Goal: Information Seeking & Learning: Learn about a topic

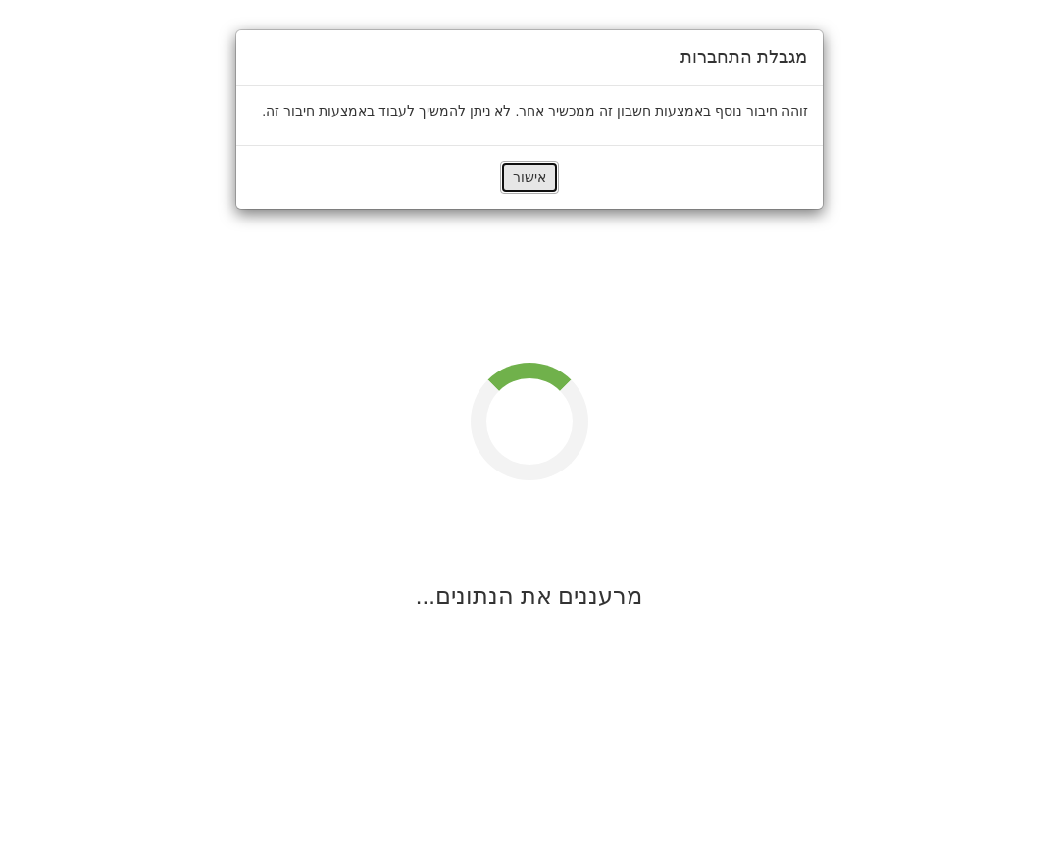
click at [535, 180] on button "אישור" at bounding box center [529, 177] width 59 height 33
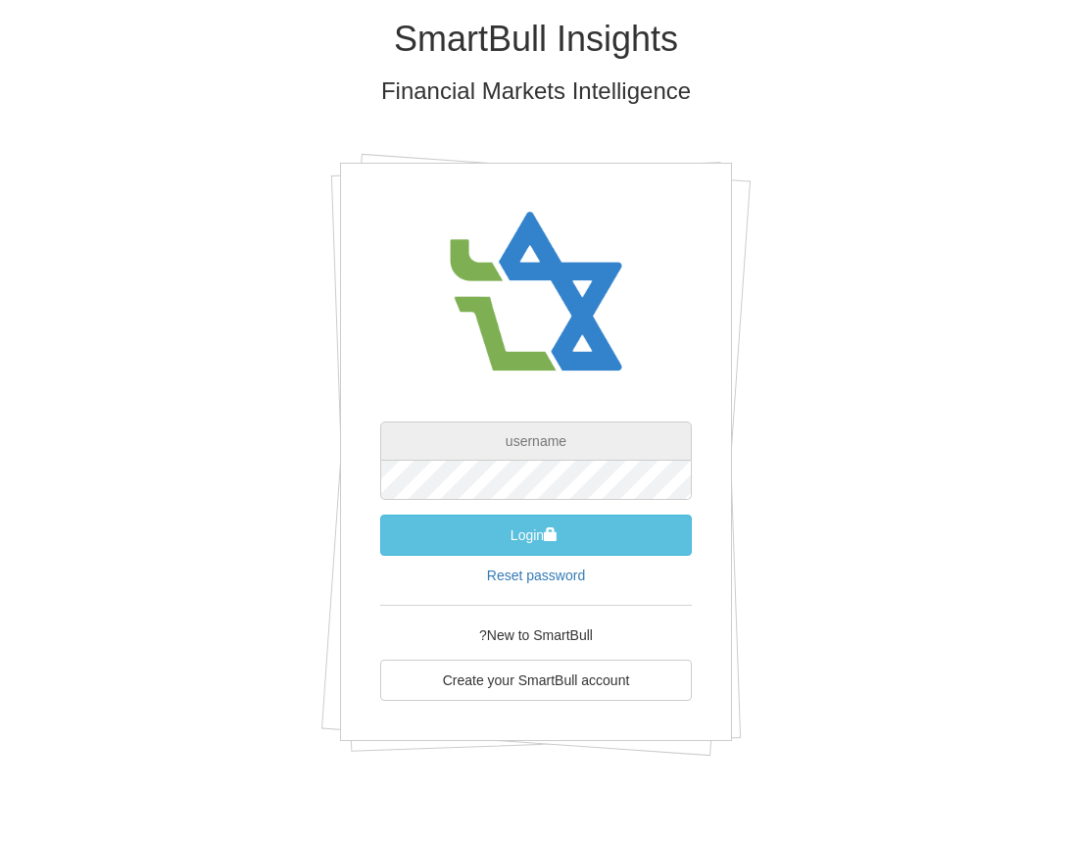
type input "[EMAIL_ADDRESS][DOMAIN_NAME]"
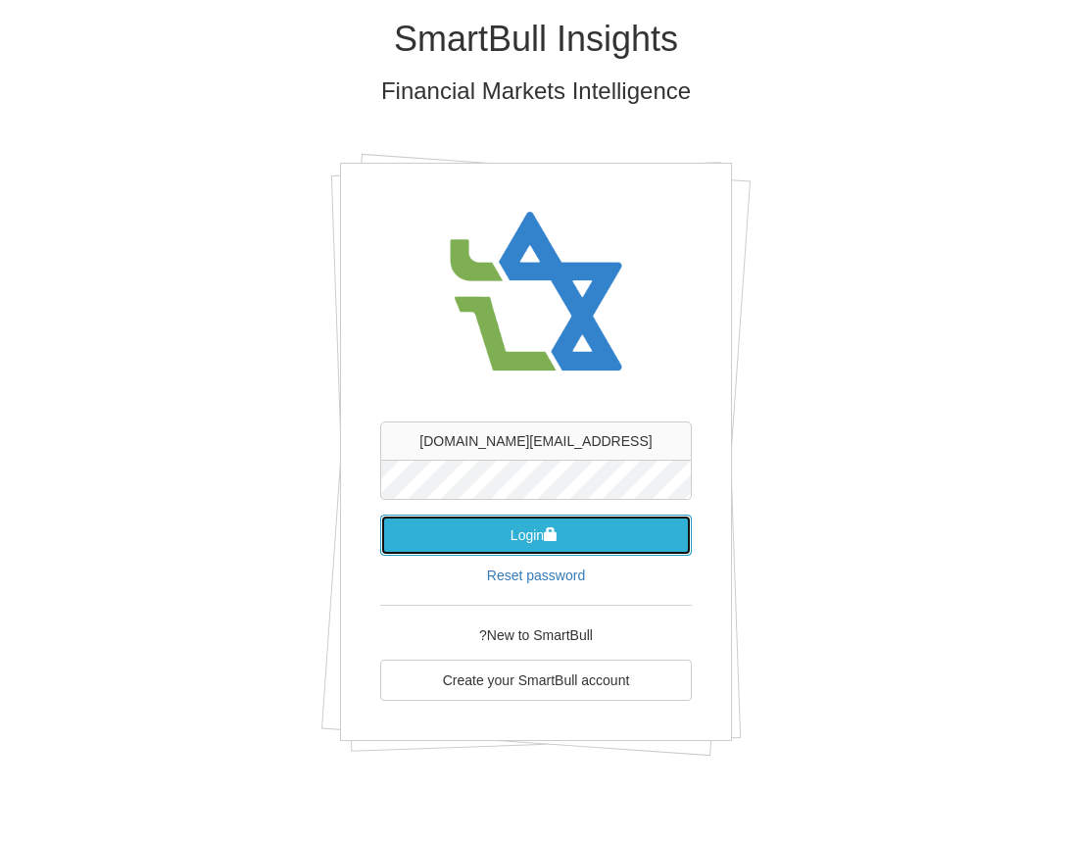
click at [524, 526] on button "Login" at bounding box center [536, 535] width 312 height 41
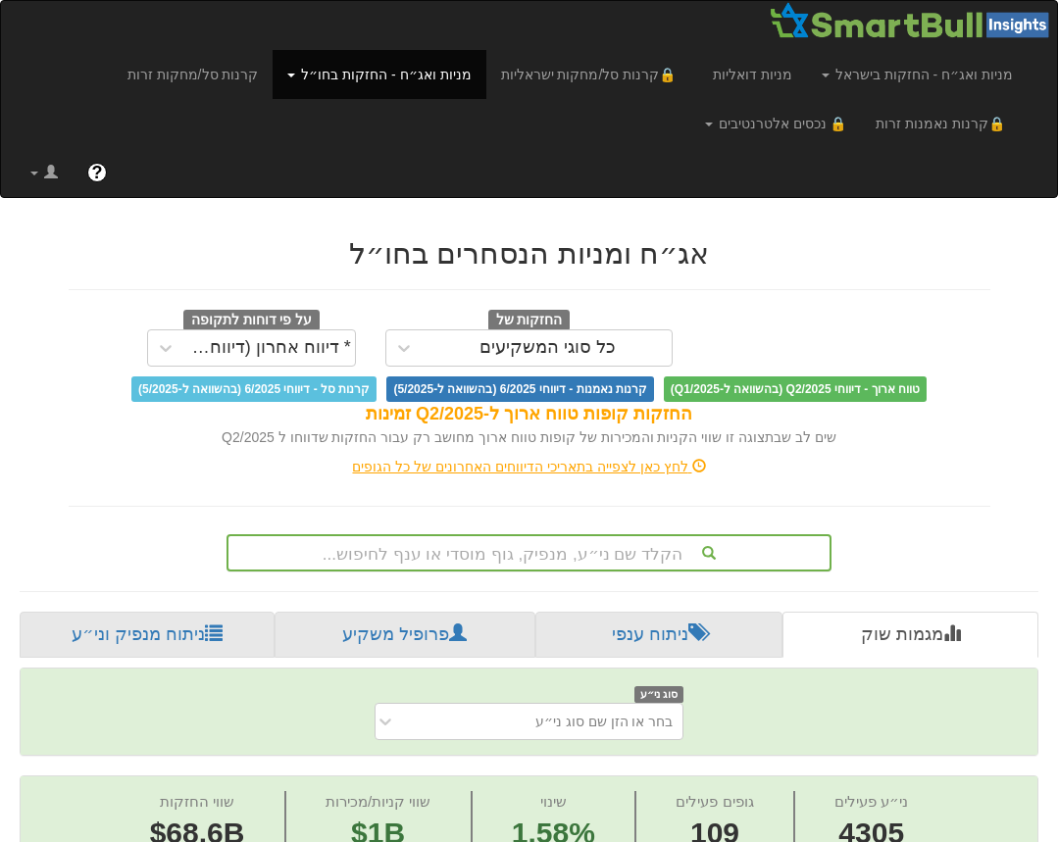
click at [484, 543] on div "הקלד שם ני״ע, מנפיק, גוף מוסדי או ענף לחיפוש..." at bounding box center [528, 552] width 605 height 37
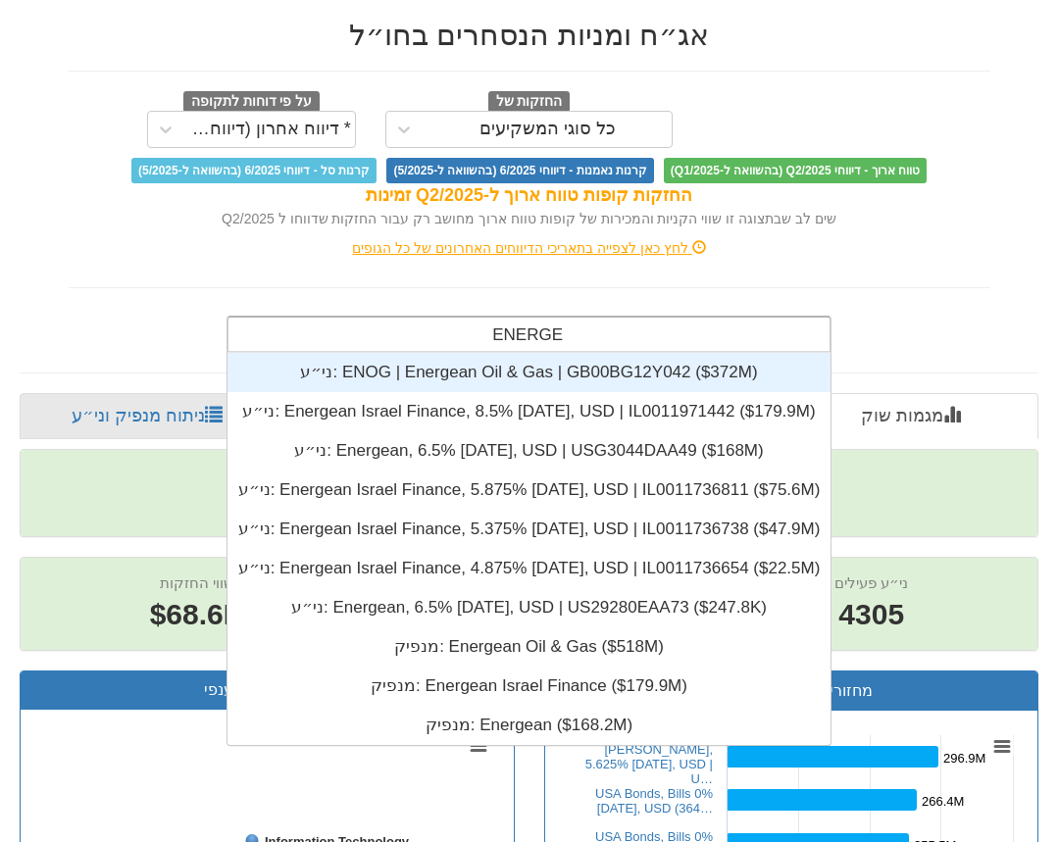
scroll to position [392, 0]
type input "ENERGEA"
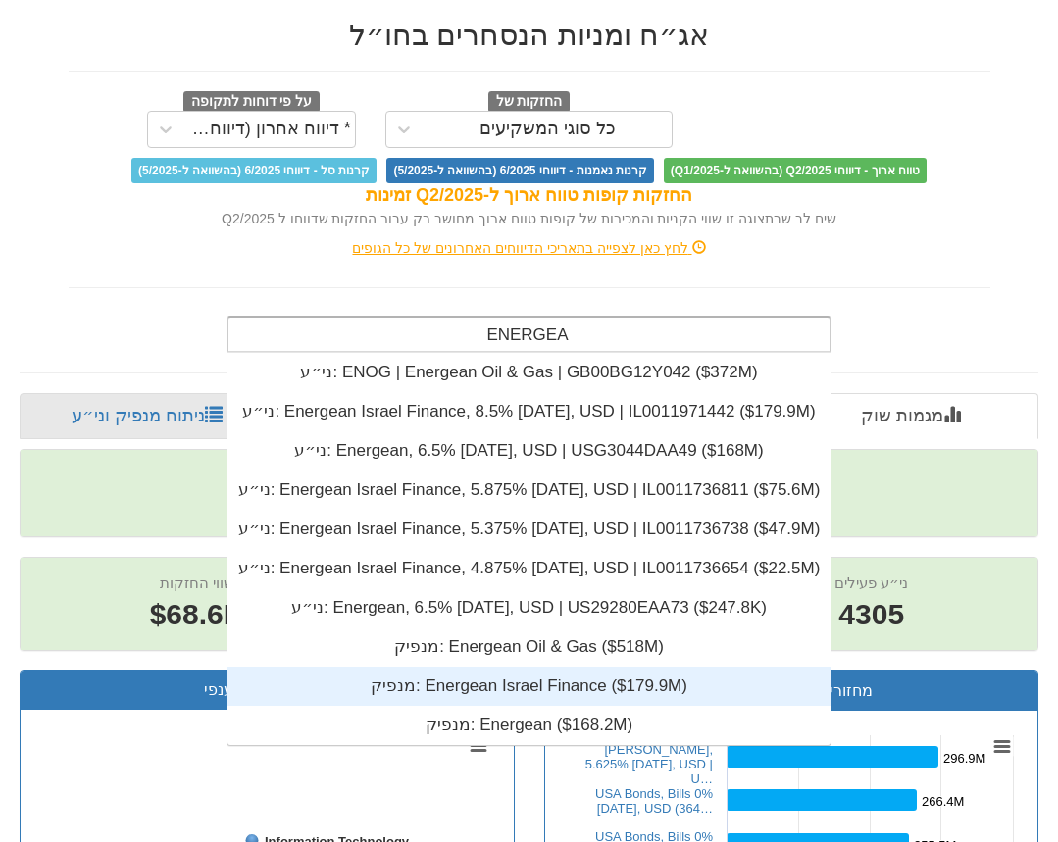
click at [531, 678] on div "מנפיק: ‎Energean Israel Finance ‎($179.9M)‏" at bounding box center [528, 686] width 603 height 39
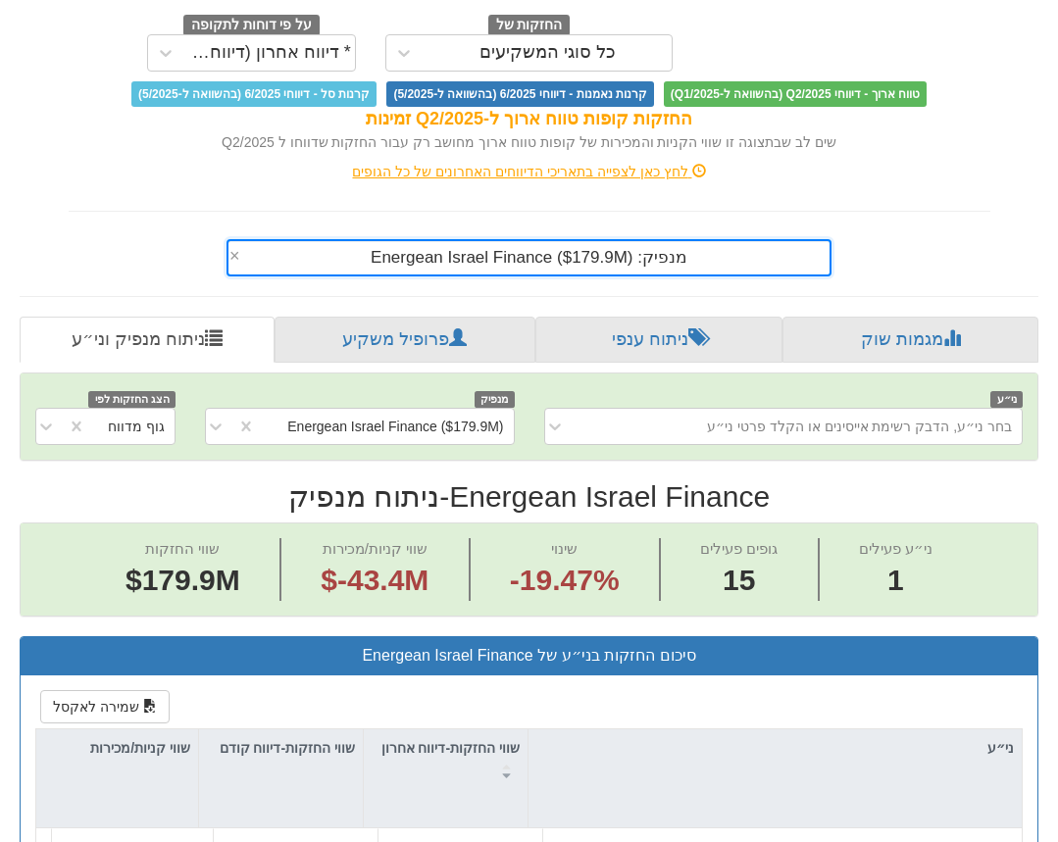
scroll to position [294, 0]
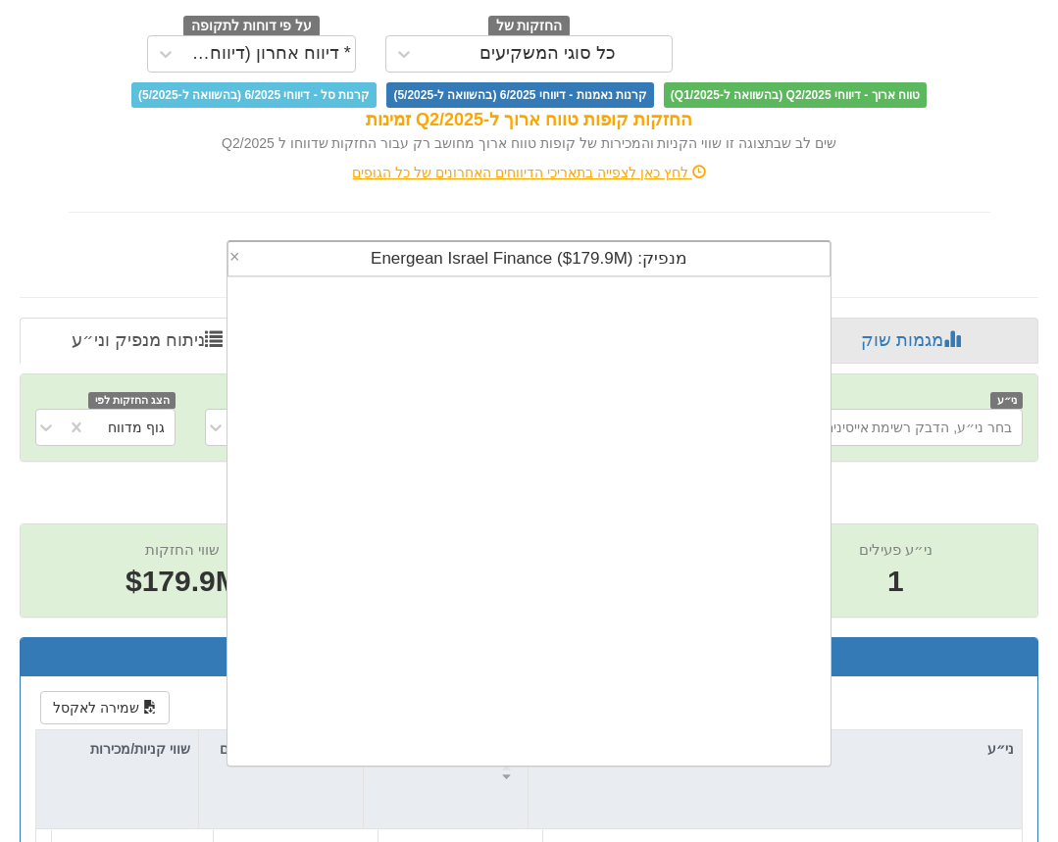
click at [469, 259] on span "מנפיק: ‎Energean Israel Finance ‎($179.9M)‏" at bounding box center [529, 258] width 317 height 19
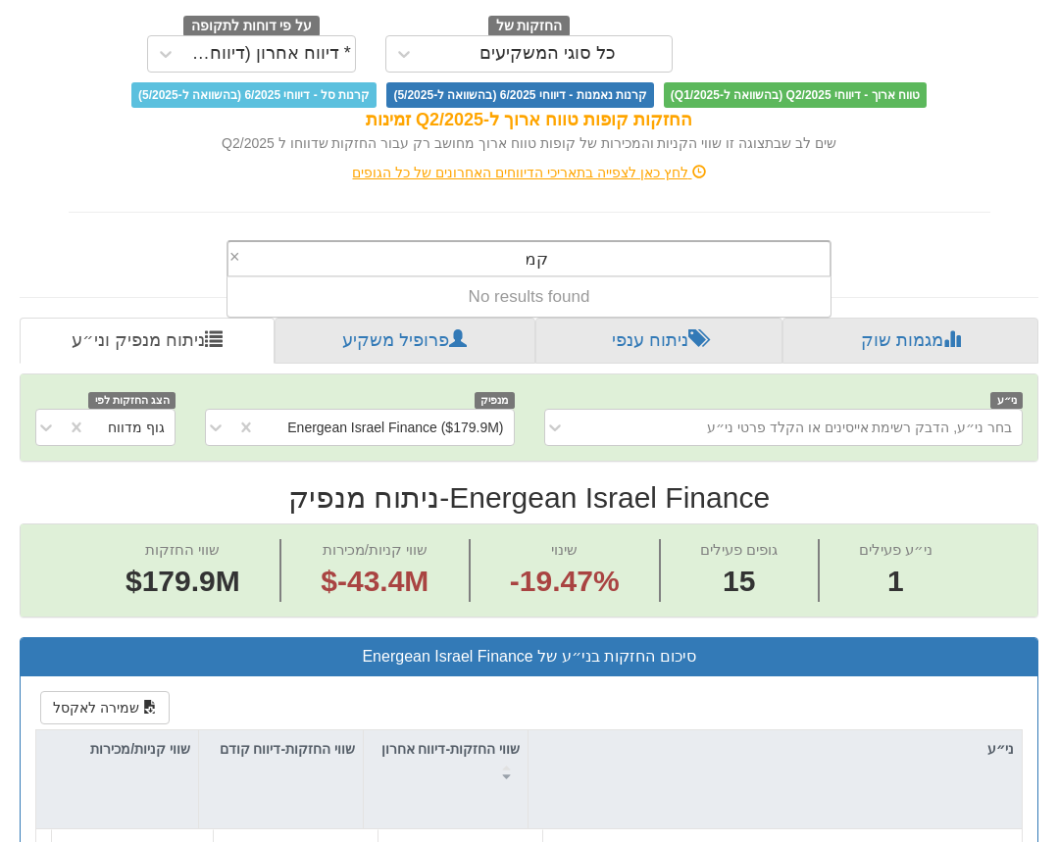
type input "ק"
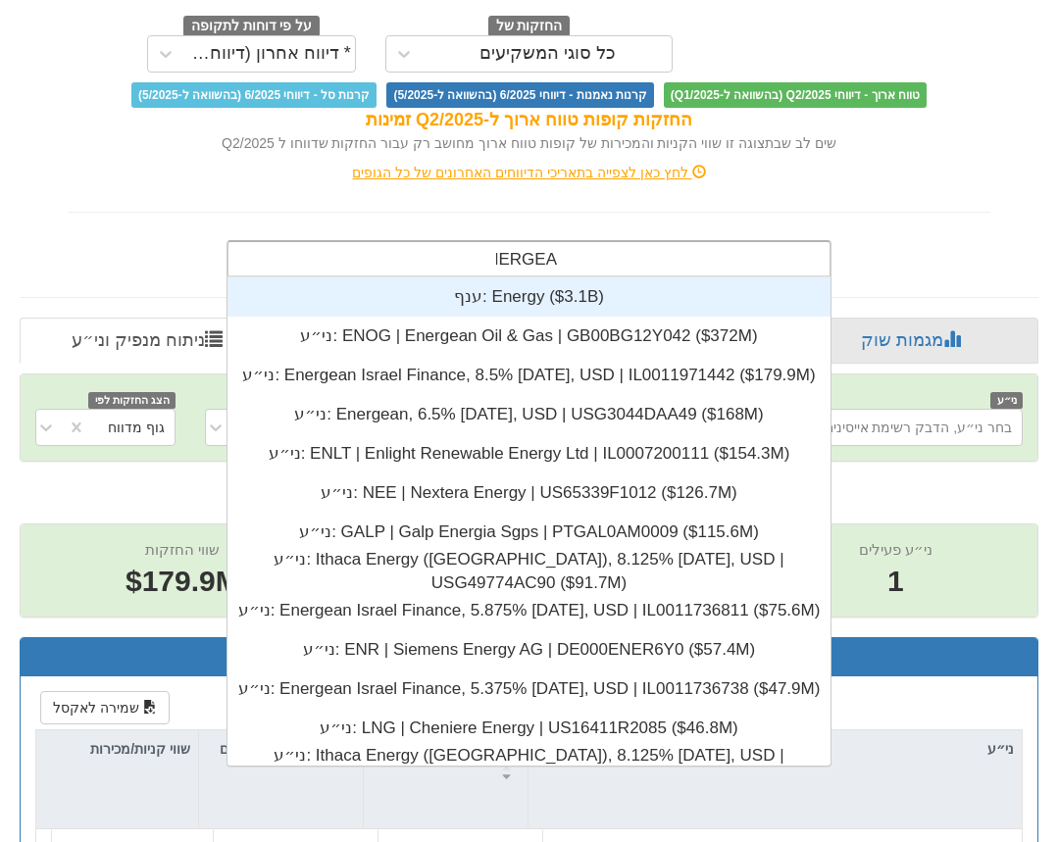
scroll to position [392, 0]
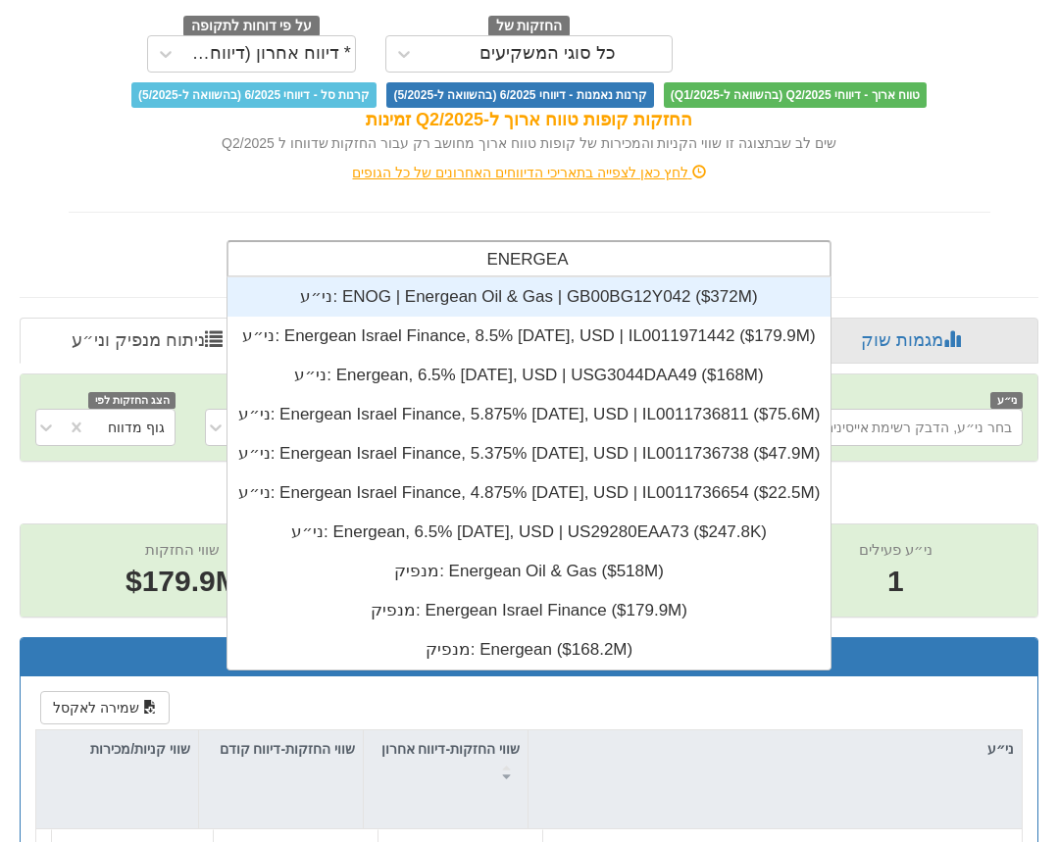
type input "ENERGEAN"
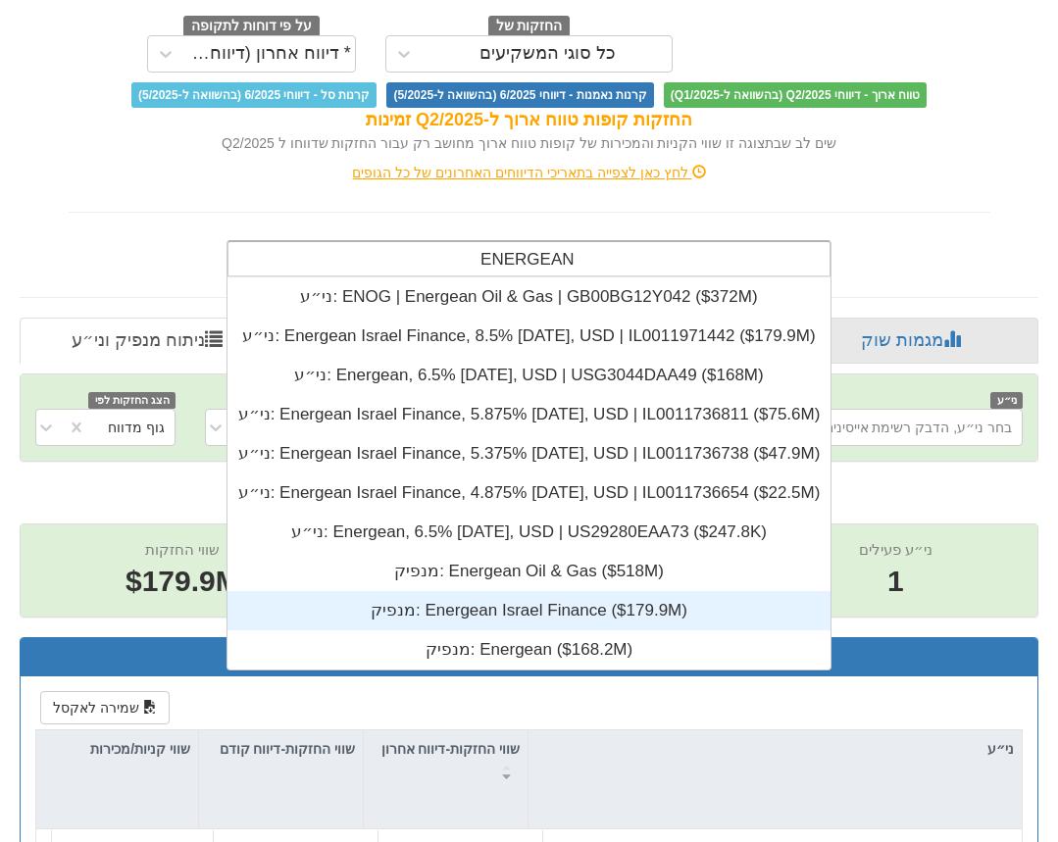
click at [479, 612] on div "מנפיק: ‎Energean Israel Finance ‎($179.9M)‏" at bounding box center [528, 610] width 603 height 39
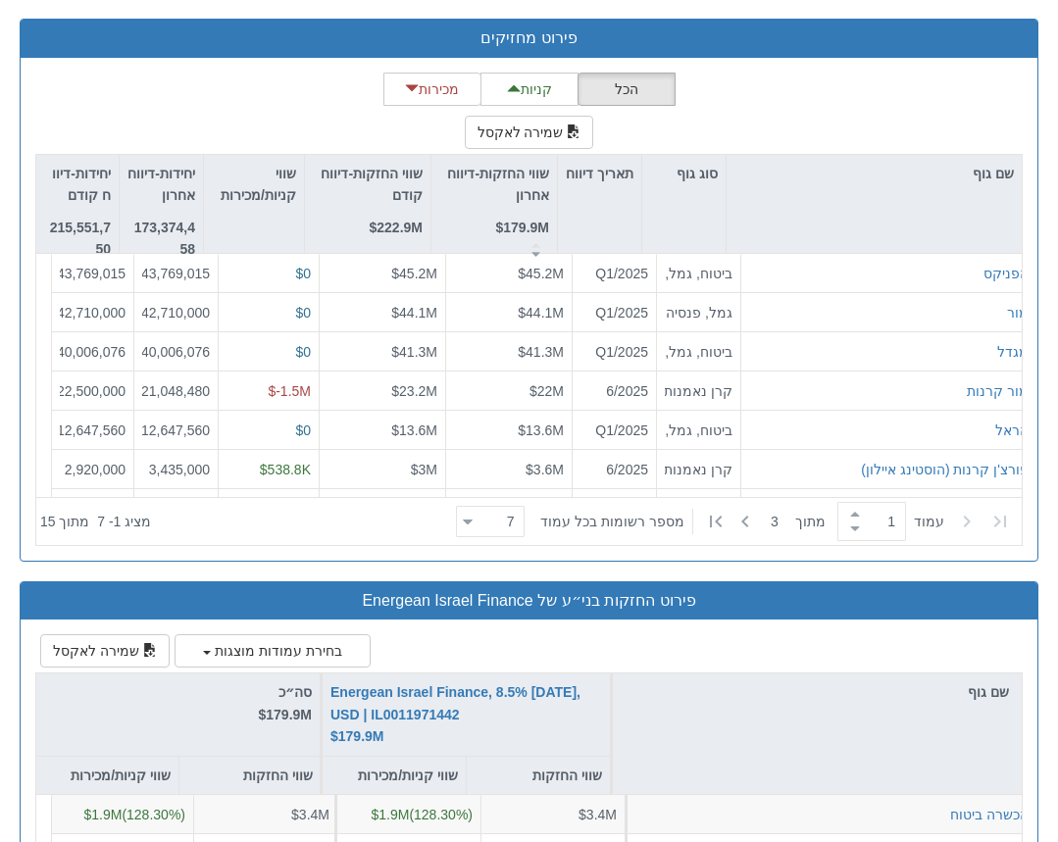
scroll to position [2558, 0]
